Goal: Check status: Check status

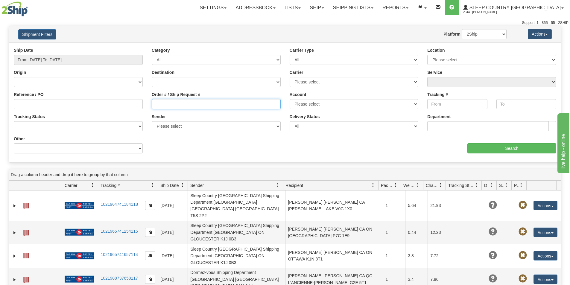
click at [177, 108] on input "Order # / Ship Request #" at bounding box center [216, 104] width 129 height 10
paste input "9000I084844"
drag, startPoint x: 155, startPoint y: 105, endPoint x: 157, endPoint y: 108, distance: 3.6
click at [155, 105] on input "9000I084844" at bounding box center [216, 104] width 129 height 10
type input "9000I084844"
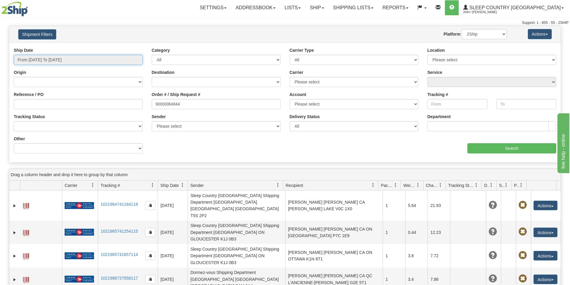
click at [59, 59] on input "From [DATE] To [DATE]" at bounding box center [78, 60] width 129 height 10
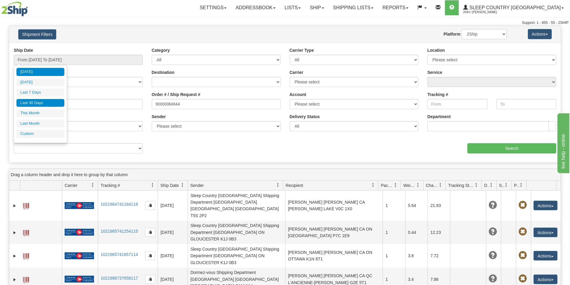
click at [49, 103] on li "Last 30 Days" at bounding box center [40, 103] width 48 height 8
type input "From [DATE] To [DATE]"
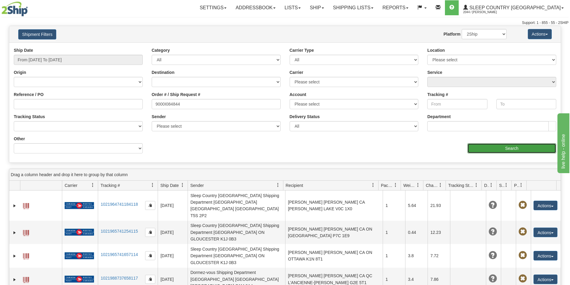
click at [484, 149] on input "Search" at bounding box center [512, 148] width 89 height 10
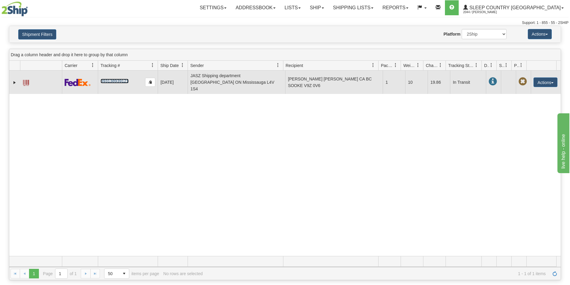
click at [113, 79] on link "393138939121" at bounding box center [115, 81] width 28 height 5
